Goal: Information Seeking & Learning: Learn about a topic

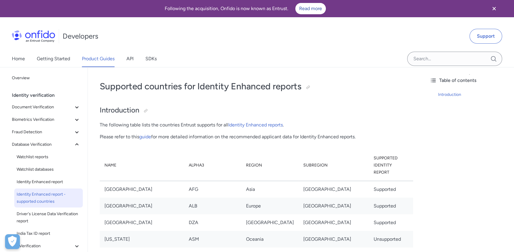
scroll to position [2110, 0]
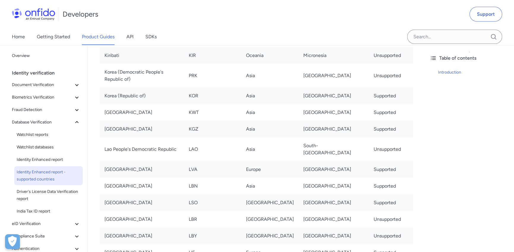
click at [268, 194] on td "[GEOGRAPHIC_DATA]" at bounding box center [269, 202] width 57 height 17
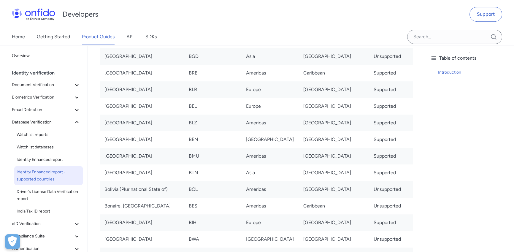
scroll to position [604, 0]
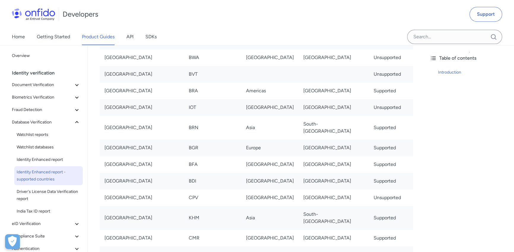
click at [241, 140] on td "BGR" at bounding box center [212, 148] width 57 height 17
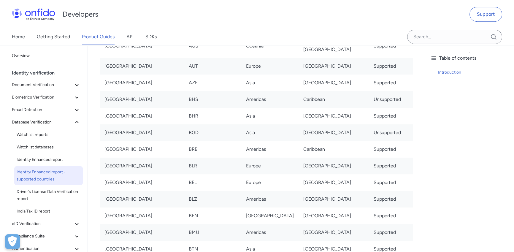
scroll to position [0, 0]
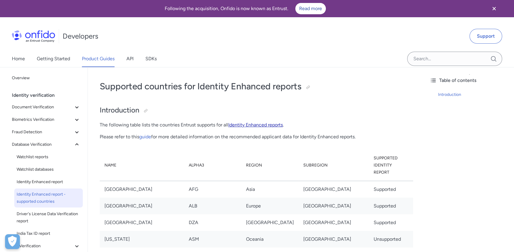
click at [250, 122] on link "Identity Enhanced reports" at bounding box center [255, 125] width 55 height 6
click at [146, 137] on link "guide" at bounding box center [145, 137] width 12 height 6
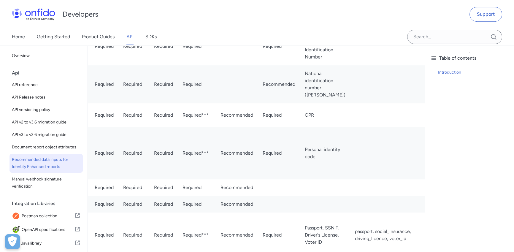
scroll to position [0, 240]
click at [300, 103] on td "National identification number (Rodné číslo)" at bounding box center [325, 84] width 50 height 38
drag, startPoint x: 201, startPoint y: 202, endPoint x: 189, endPoint y: 184, distance: 21.8
click at [300, 103] on td "National identification number (Rodné číslo)" at bounding box center [325, 84] width 50 height 38
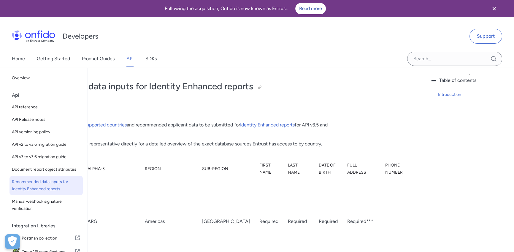
scroll to position [0, 0]
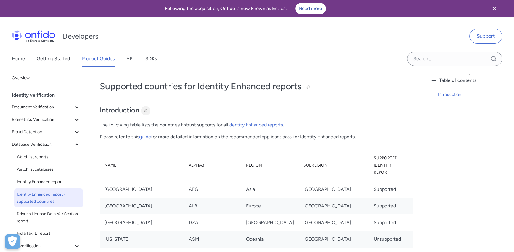
click at [147, 110] on div at bounding box center [145, 110] width 5 height 5
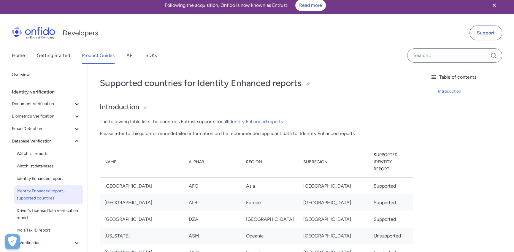
scroll to position [4, 0]
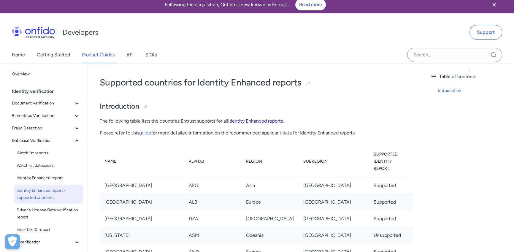
click at [236, 119] on link "Identity Enhanced reports" at bounding box center [255, 121] width 55 height 6
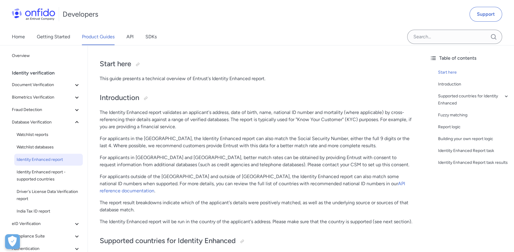
scroll to position [51, 0]
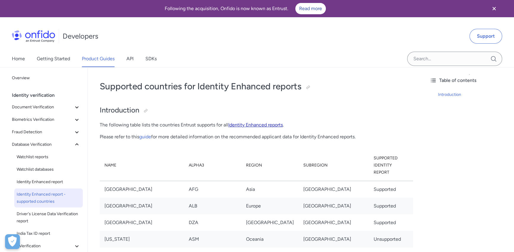
click at [232, 124] on link "Identity Enhanced reports" at bounding box center [255, 125] width 55 height 6
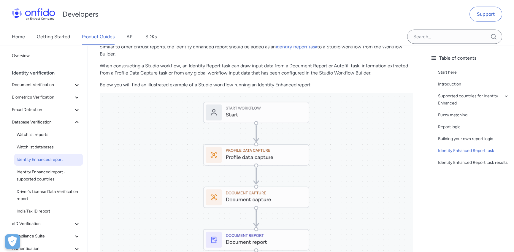
scroll to position [1655, 0]
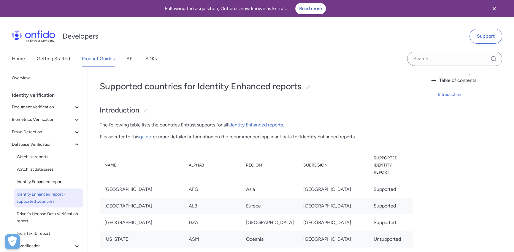
click at [148, 139] on p "Please refer to this guide for more detailed information on the recommended app…" at bounding box center [257, 136] width 314 height 7
click at [146, 137] on link "guide" at bounding box center [145, 137] width 12 height 6
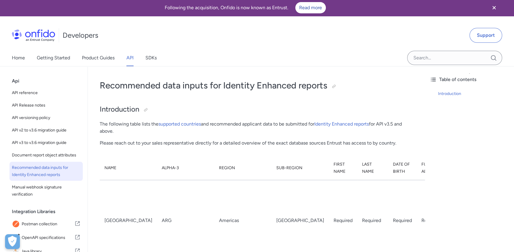
scroll to position [6, 0]
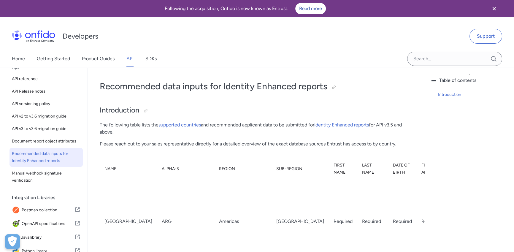
scroll to position [25, 0]
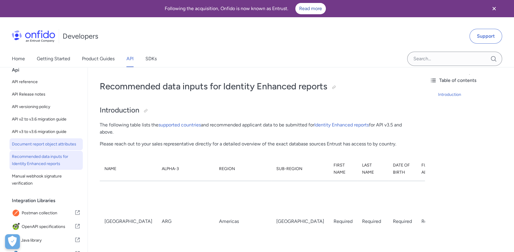
click at [39, 146] on span "Document report object attributes" at bounding box center [46, 144] width 69 height 7
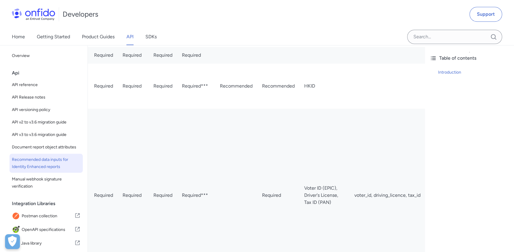
scroll to position [639, 0]
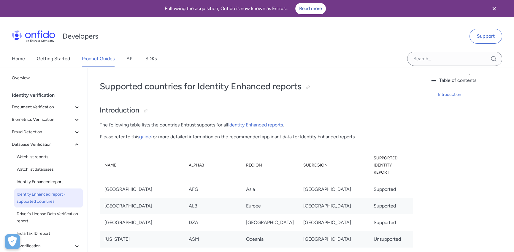
click at [369, 157] on th "Supported Identity Report" at bounding box center [391, 165] width 44 height 31
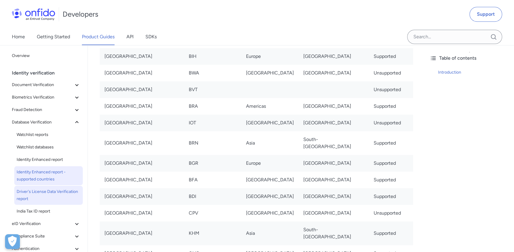
scroll to position [589, 0]
click at [29, 191] on span "Driver's License Data Verification report" at bounding box center [49, 195] width 64 height 14
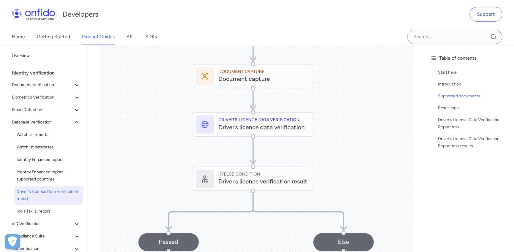
scroll to position [427, 0]
